Goal: Information Seeking & Learning: Learn about a topic

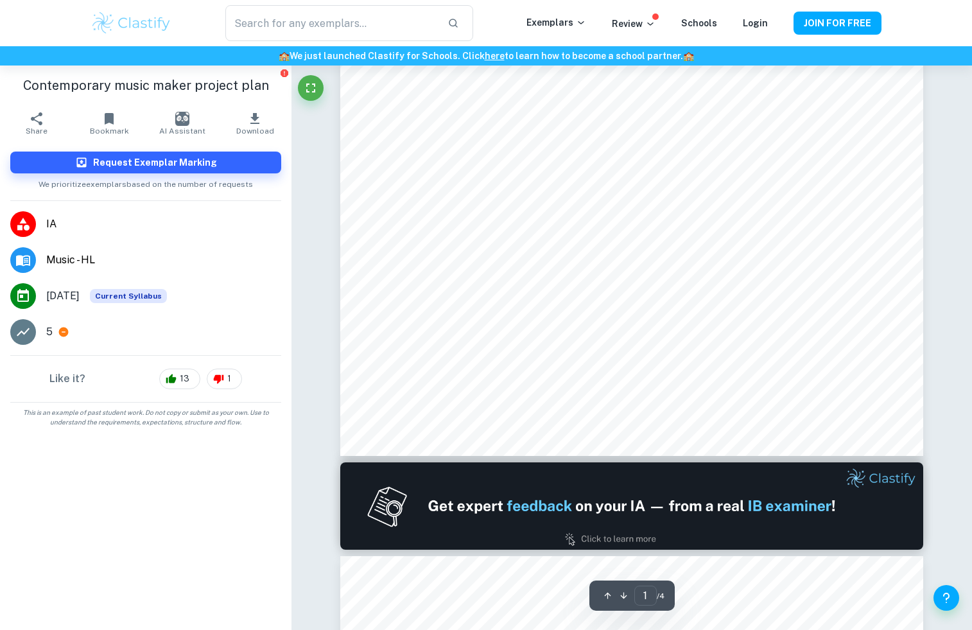
type input "2"
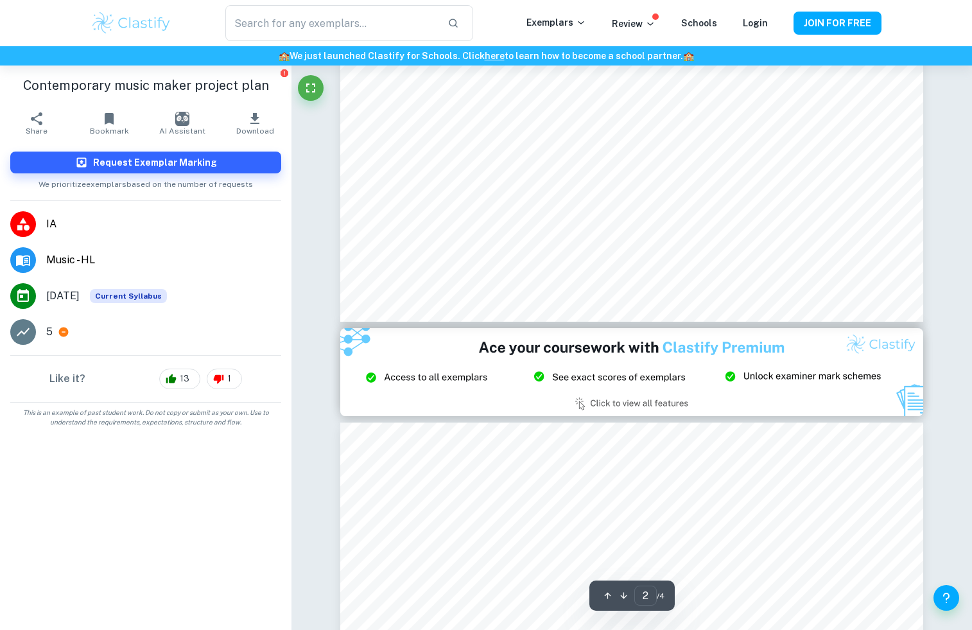
scroll to position [1507, 0]
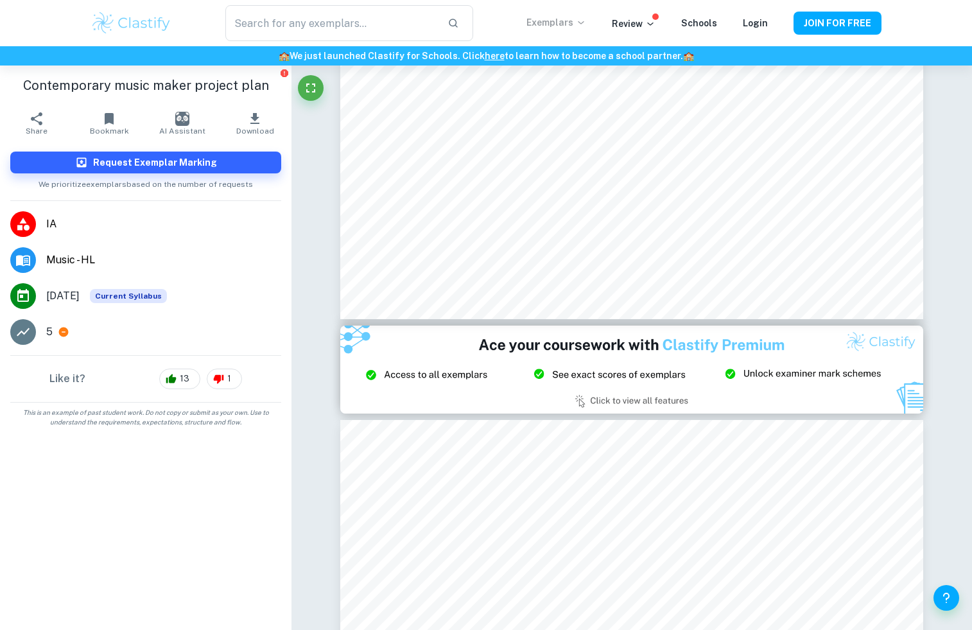
click at [582, 22] on icon at bounding box center [581, 22] width 10 height 10
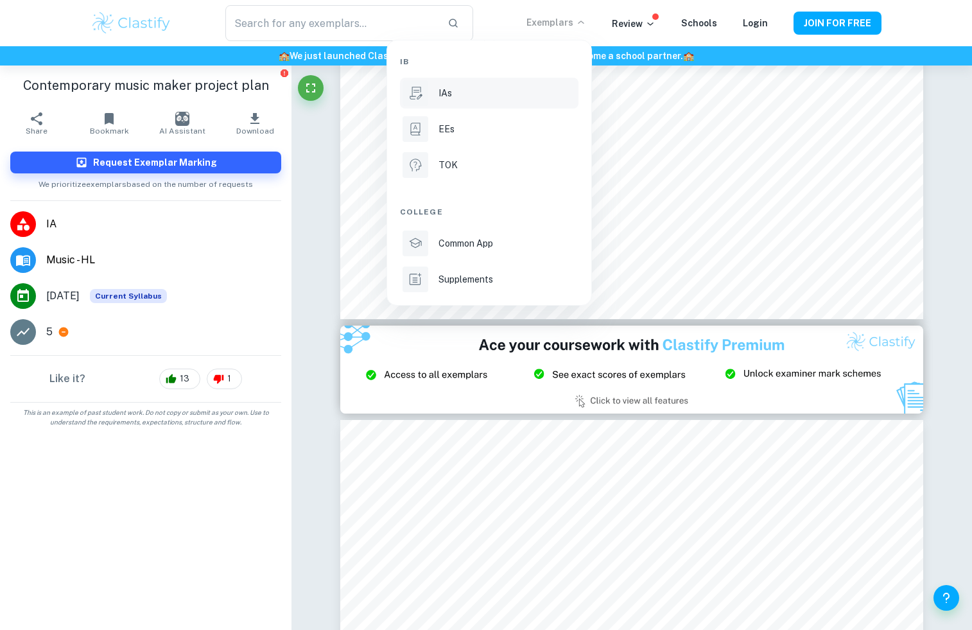
click at [450, 99] on p "IAs" at bounding box center [444, 93] width 13 height 14
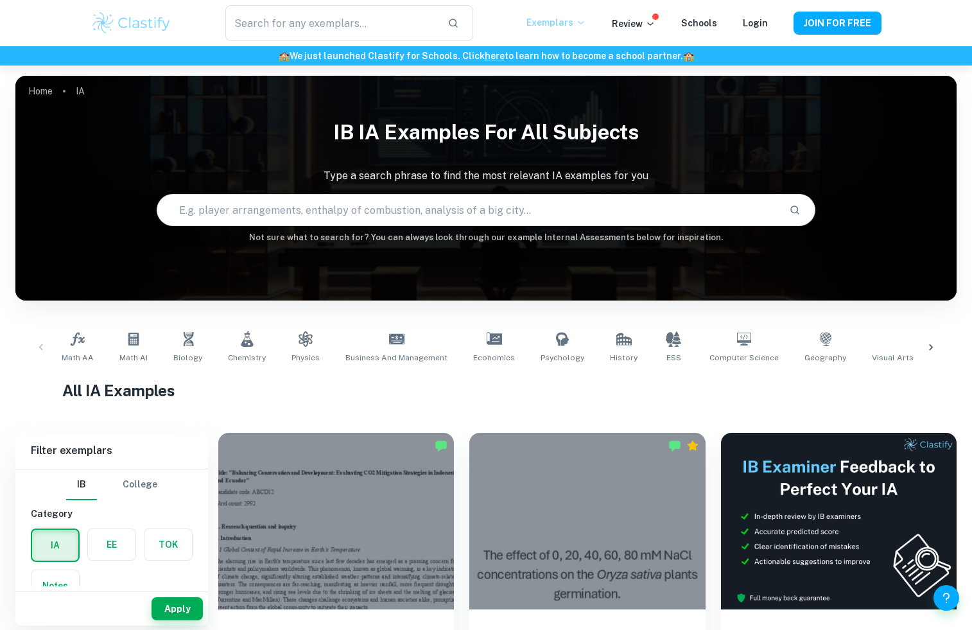
click at [926, 342] on icon at bounding box center [930, 347] width 13 height 13
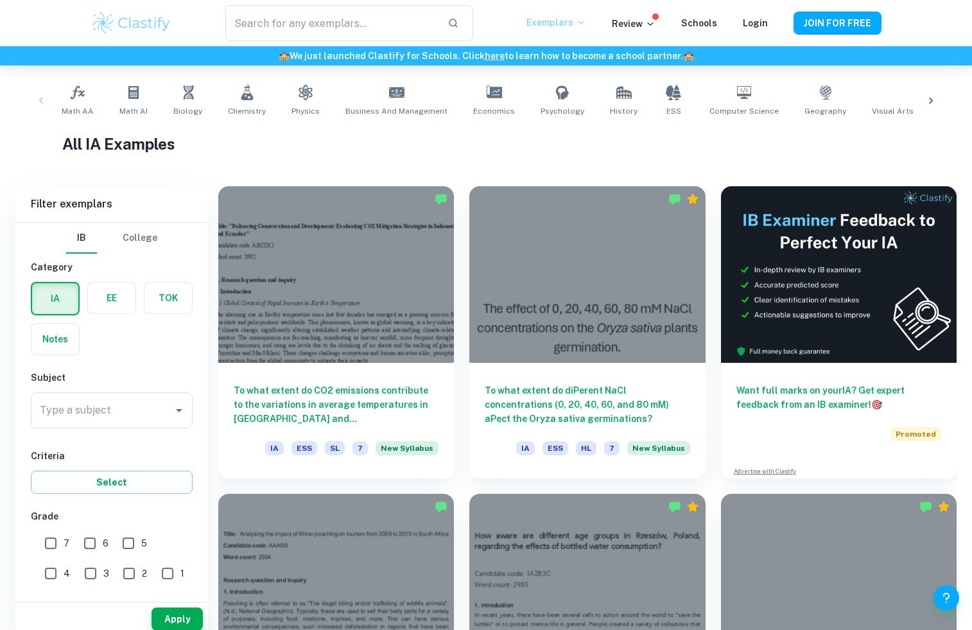
scroll to position [261, 0]
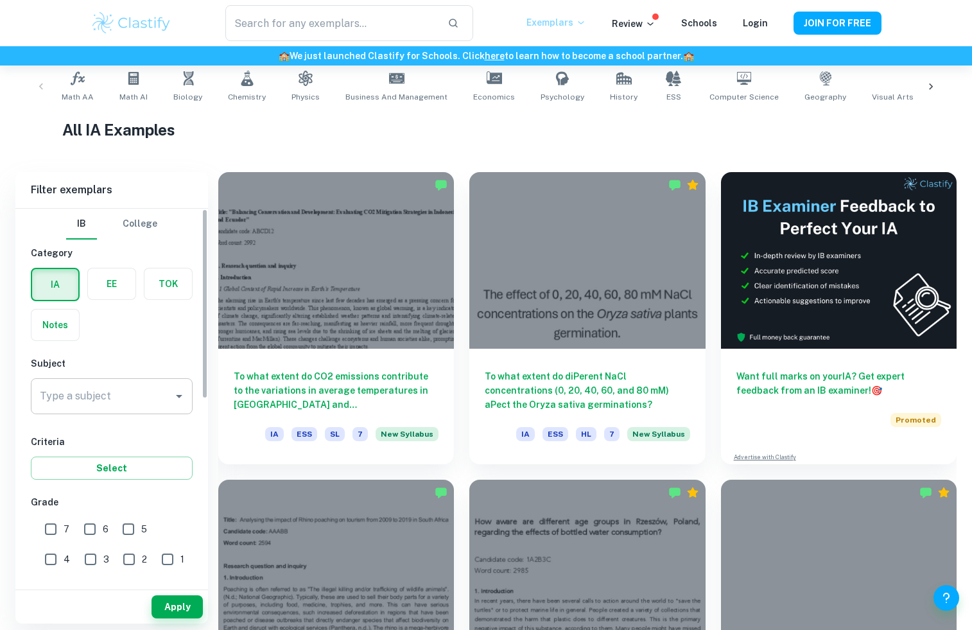
click at [144, 399] on input "Type a subject" at bounding box center [102, 396] width 131 height 24
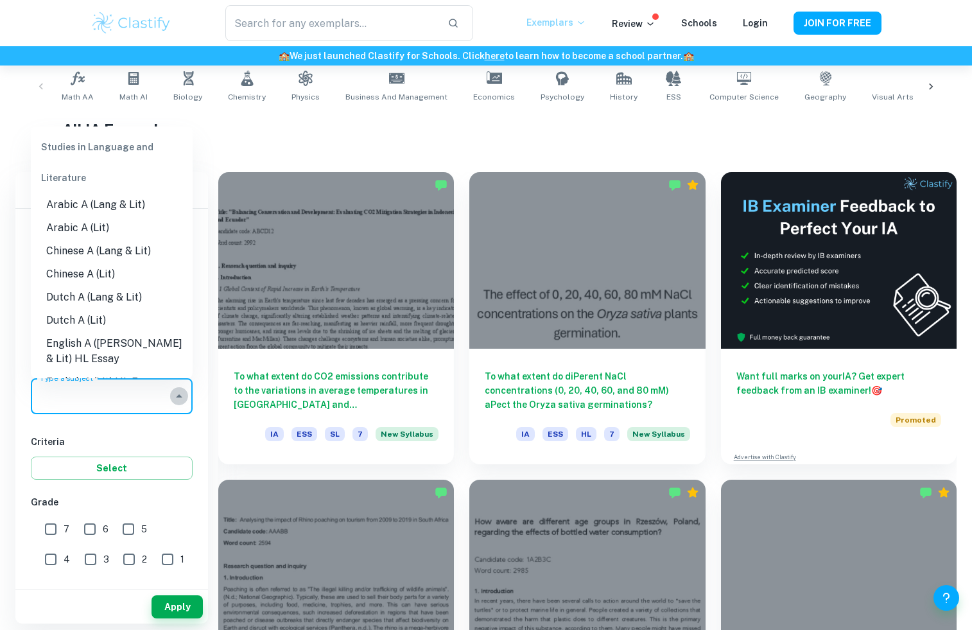
click at [180, 394] on icon "Close" at bounding box center [178, 395] width 15 height 15
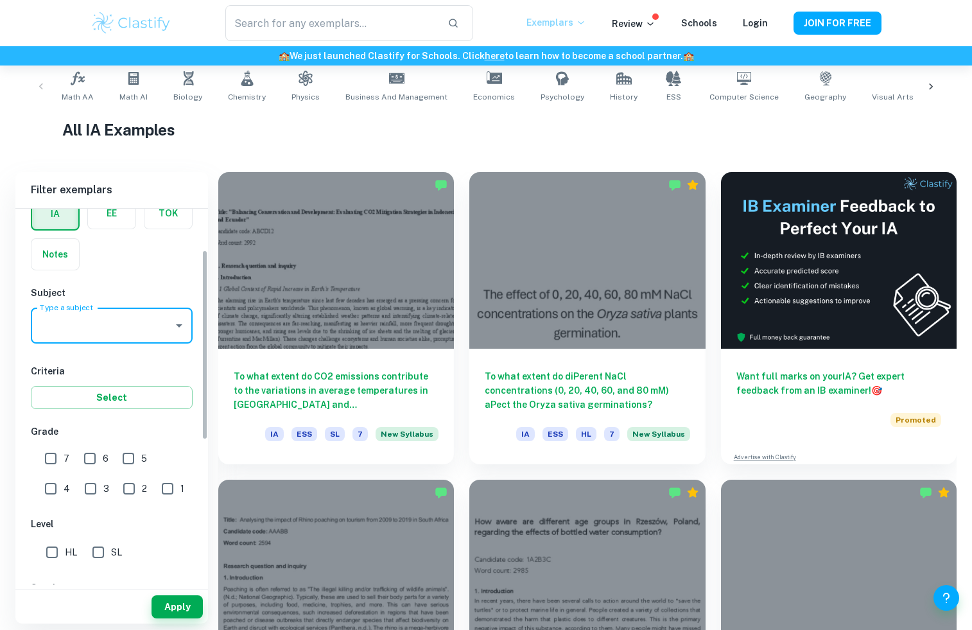
scroll to position [84, 0]
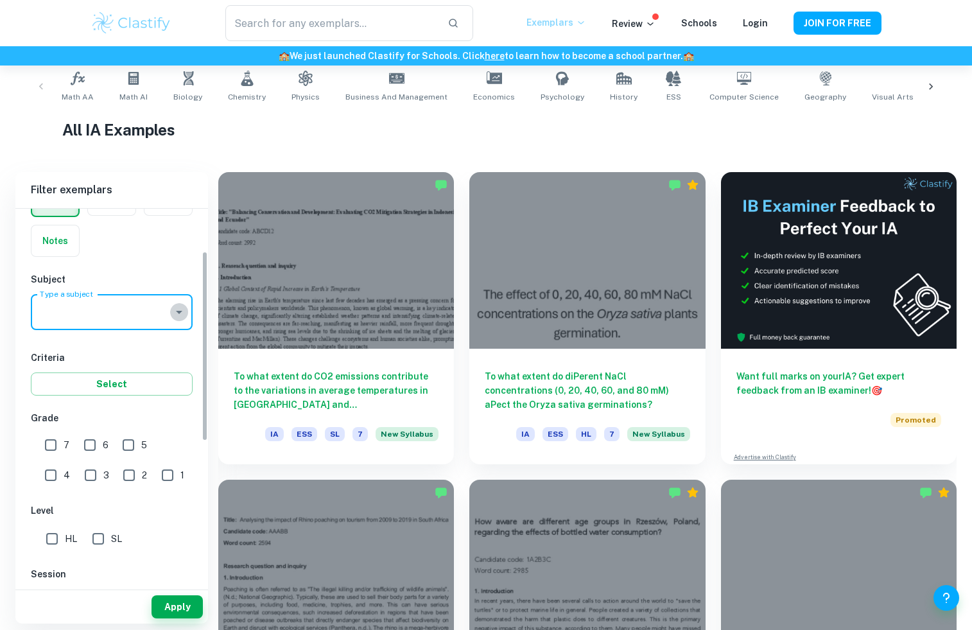
click at [180, 311] on icon "Open" at bounding box center [179, 312] width 6 height 3
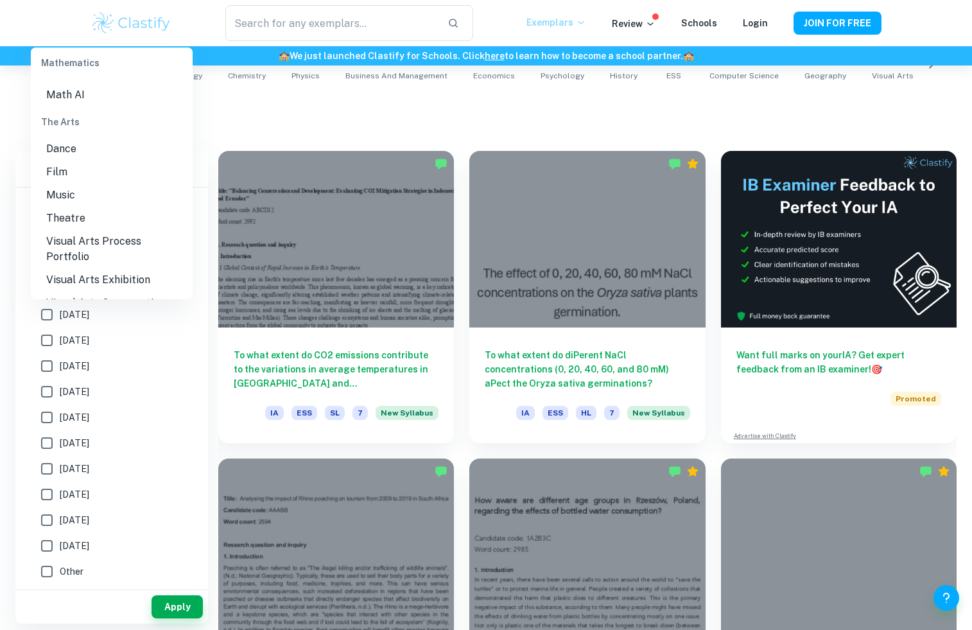
scroll to position [1809, 0]
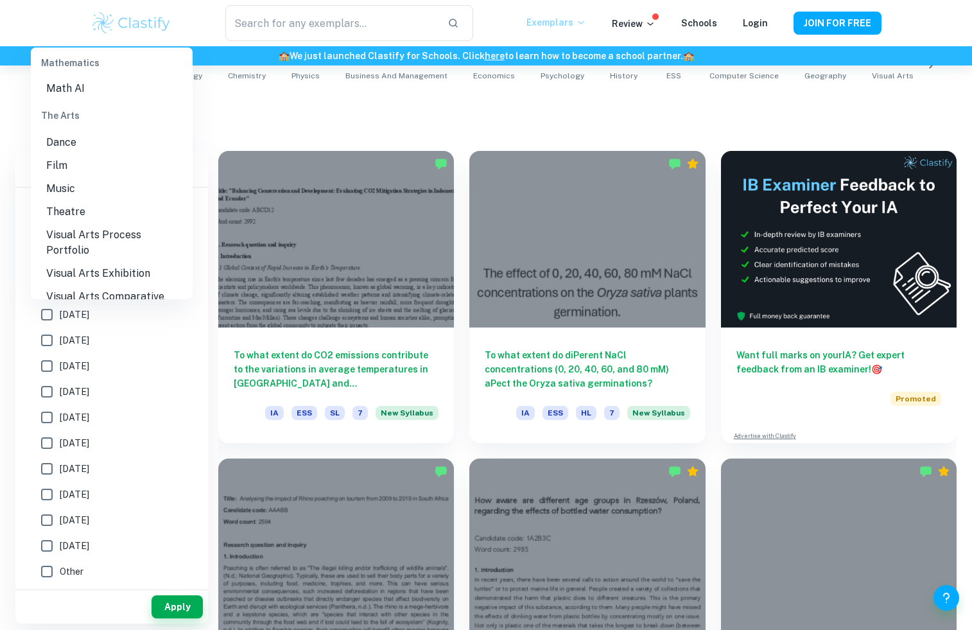
click at [47, 177] on li "Music" at bounding box center [112, 188] width 162 height 23
type input "Music"
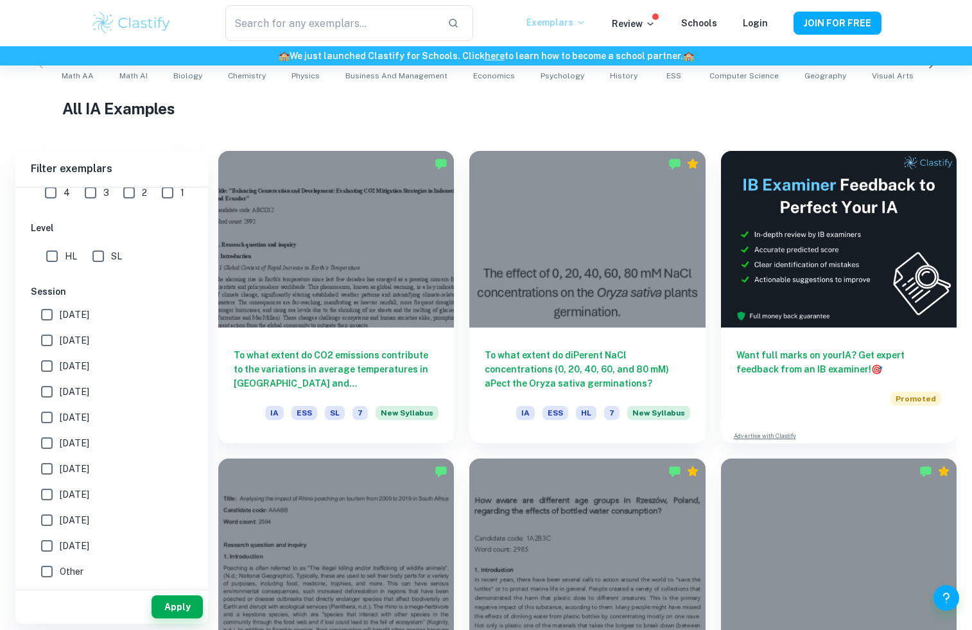
click at [57, 256] on input "HL" at bounding box center [52, 256] width 26 height 26
checkbox input "true"
click at [167, 603] on button "Apply" at bounding box center [177, 606] width 51 height 23
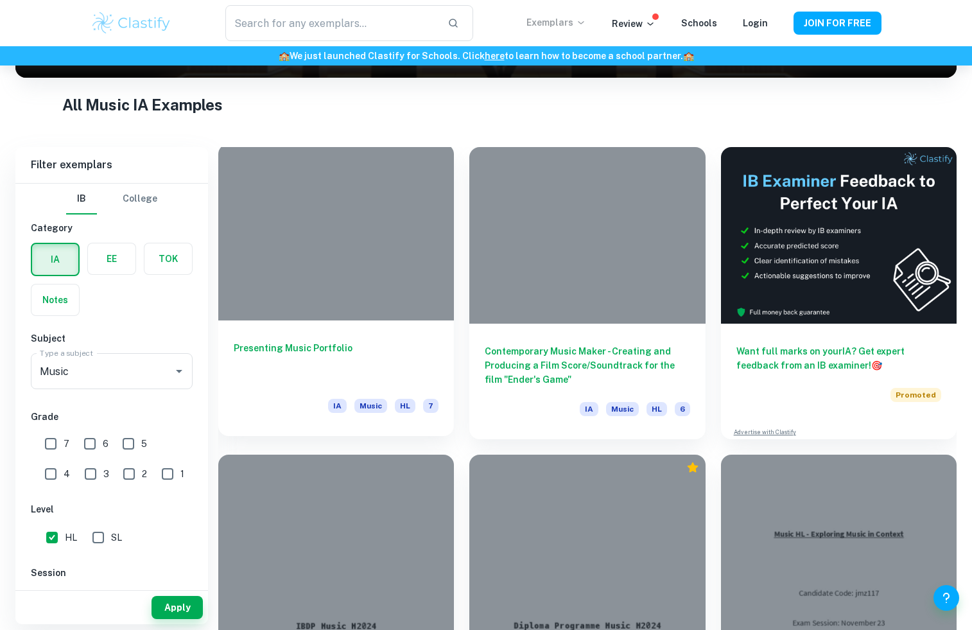
scroll to position [223, 0]
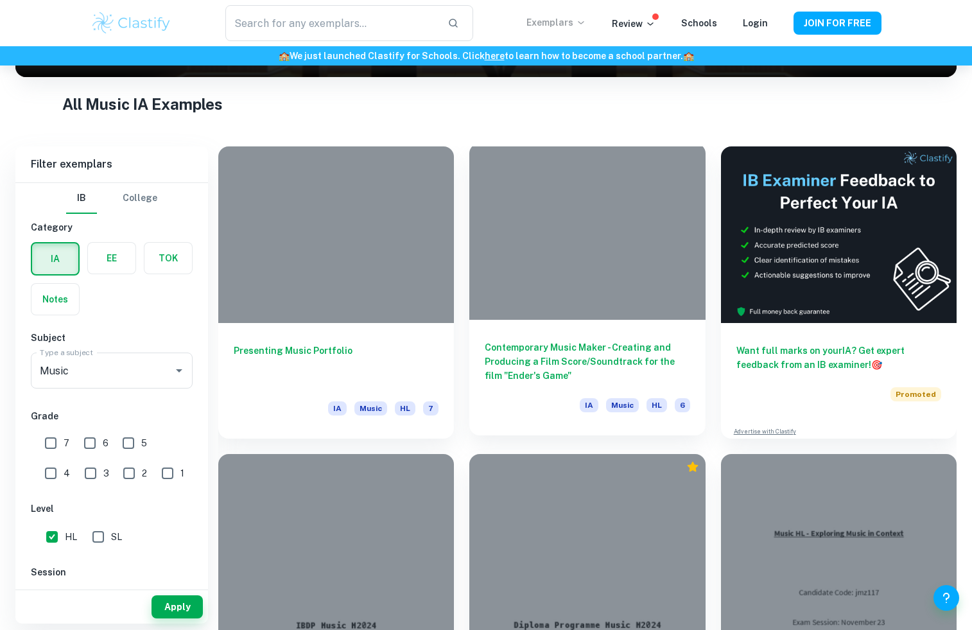
click at [523, 371] on h6 "Contemporary Music Maker - Creating and Producing a Film Score/Soundtrack for t…" at bounding box center [587, 361] width 205 height 42
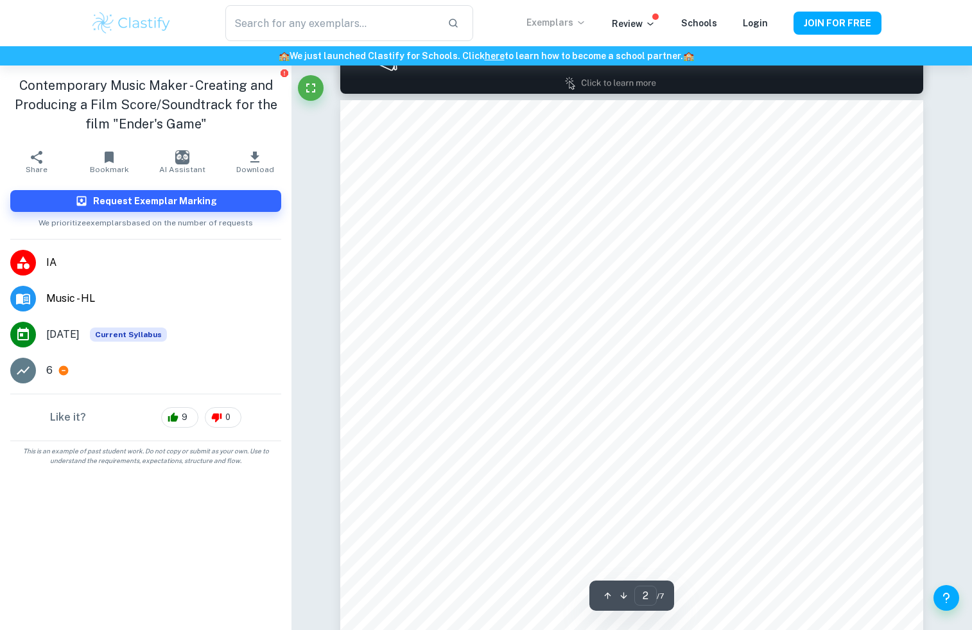
scroll to position [904, 0]
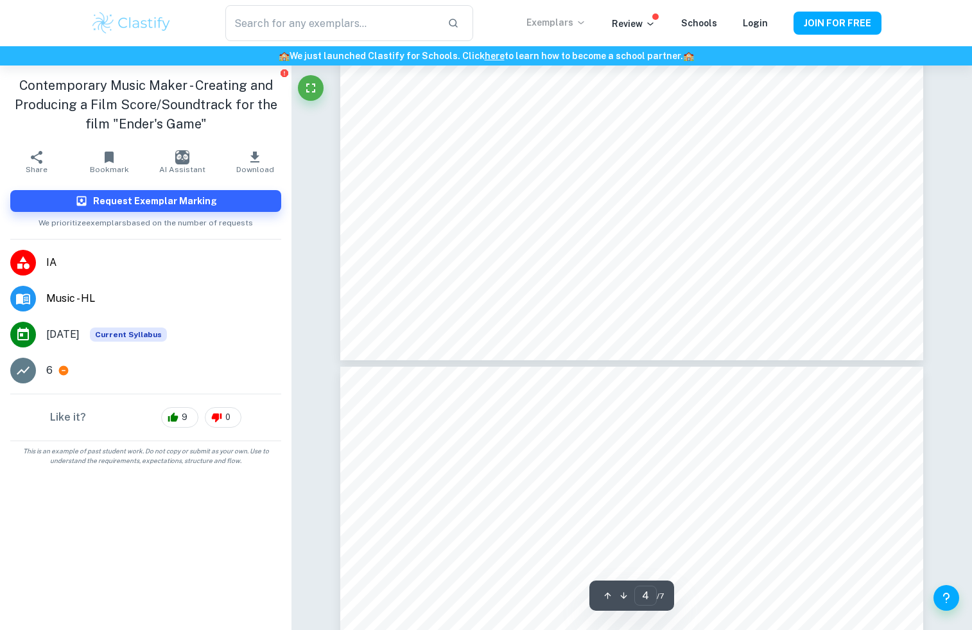
type input "5"
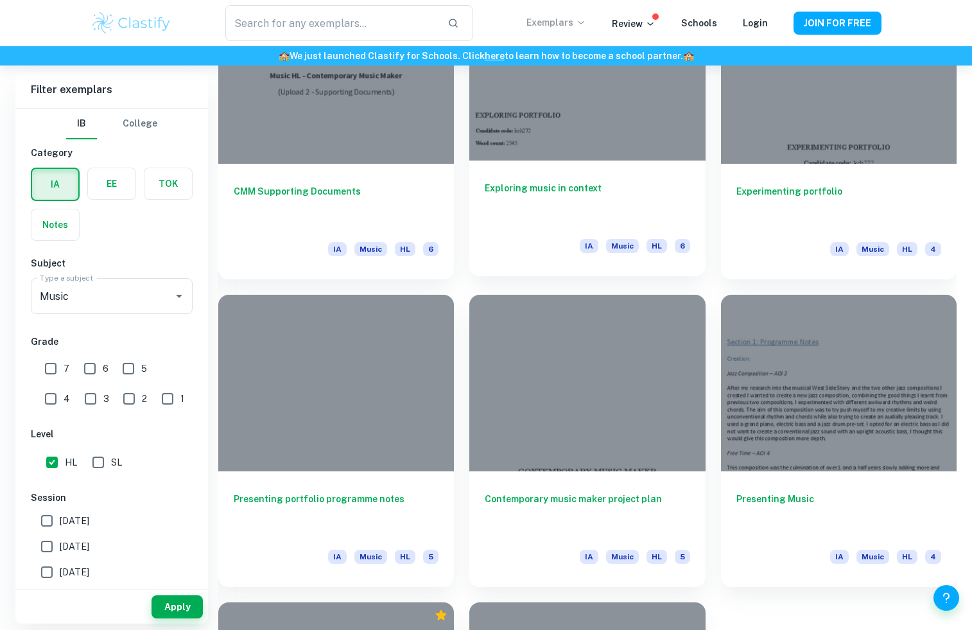
scroll to position [1310, 0]
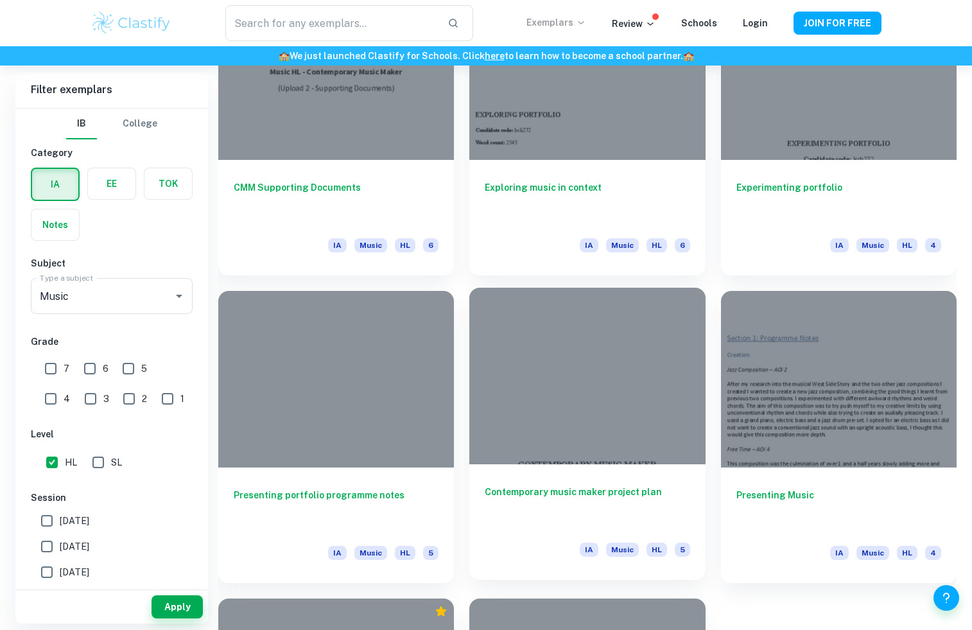
click at [530, 496] on h6 "Contemporary music maker project plan" at bounding box center [587, 506] width 205 height 42
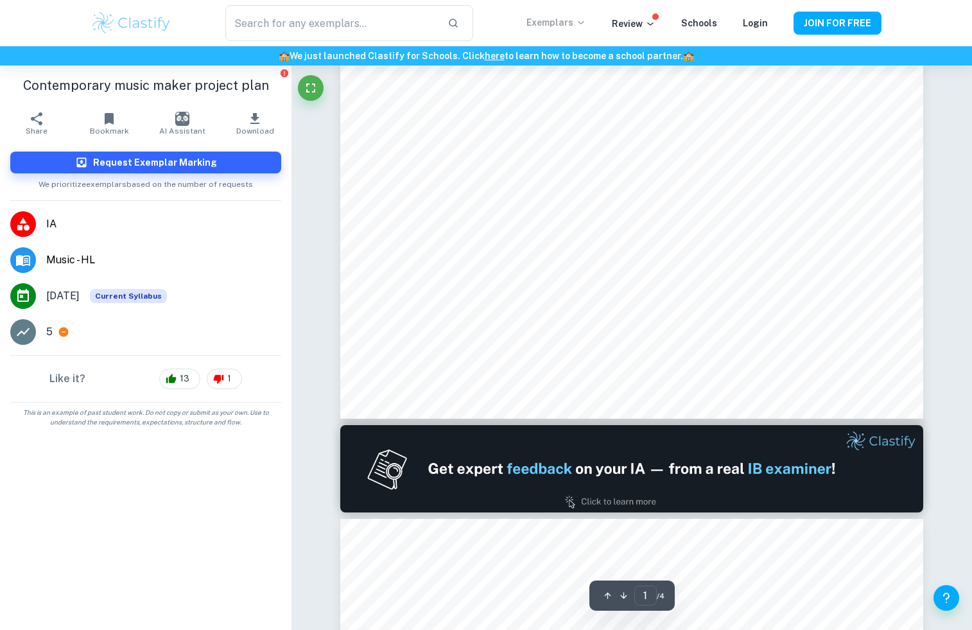
type input "2"
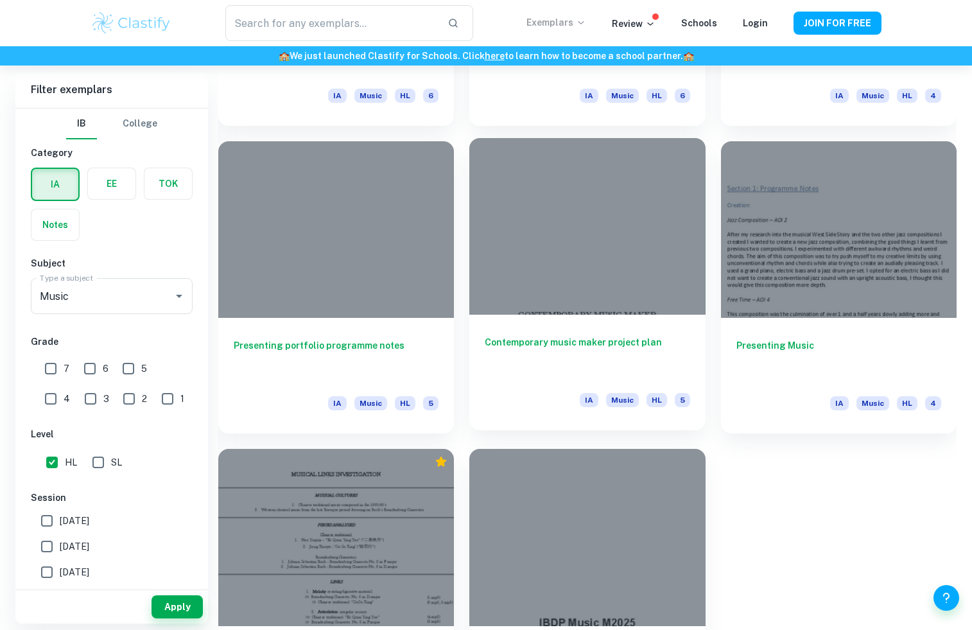
scroll to position [1572, 0]
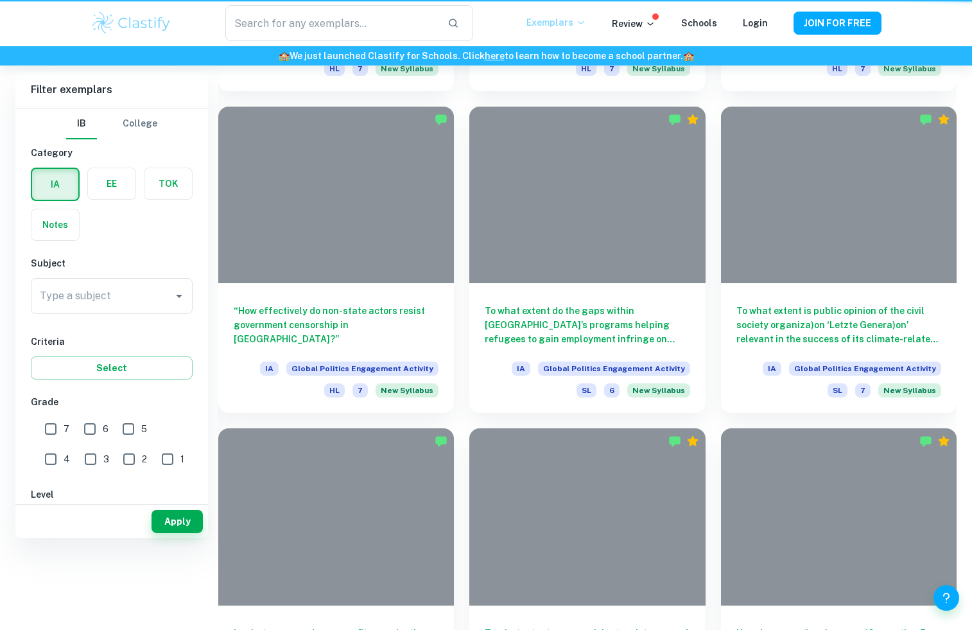
scroll to position [275, 0]
